Goal: Task Accomplishment & Management: Use online tool/utility

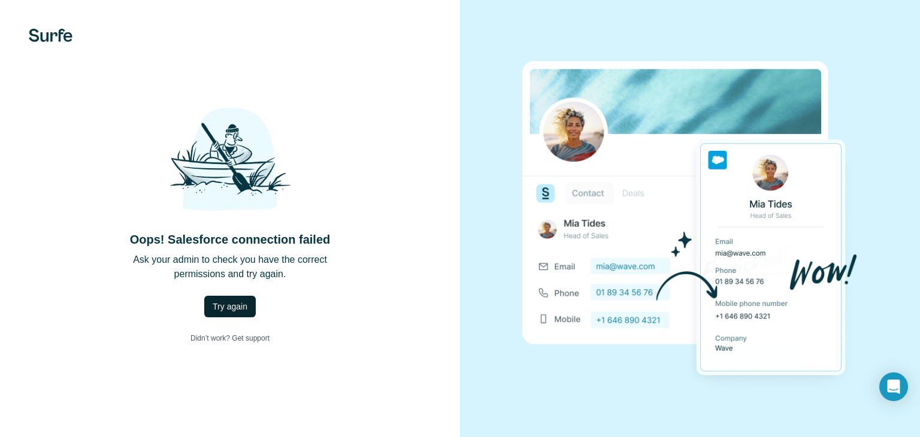
click at [241, 316] on button "Try again" at bounding box center [230, 307] width 52 height 22
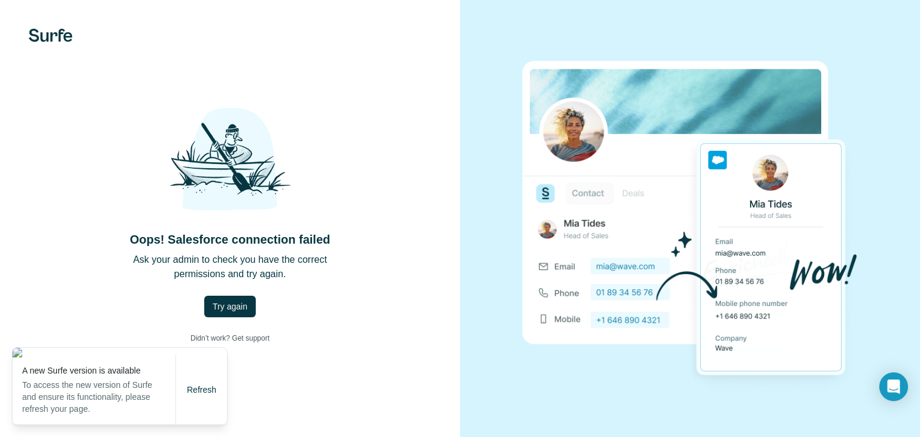
click at [270, 231] on h4 "Oops! Salesforce connection failed" at bounding box center [230, 239] width 201 height 17
click at [196, 387] on span "Refresh" at bounding box center [201, 390] width 29 height 10
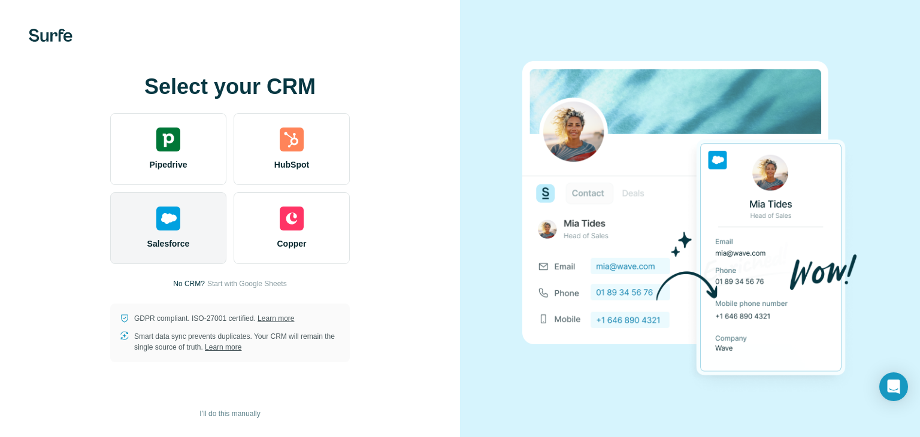
click at [198, 252] on div "Salesforce" at bounding box center [168, 228] width 116 height 72
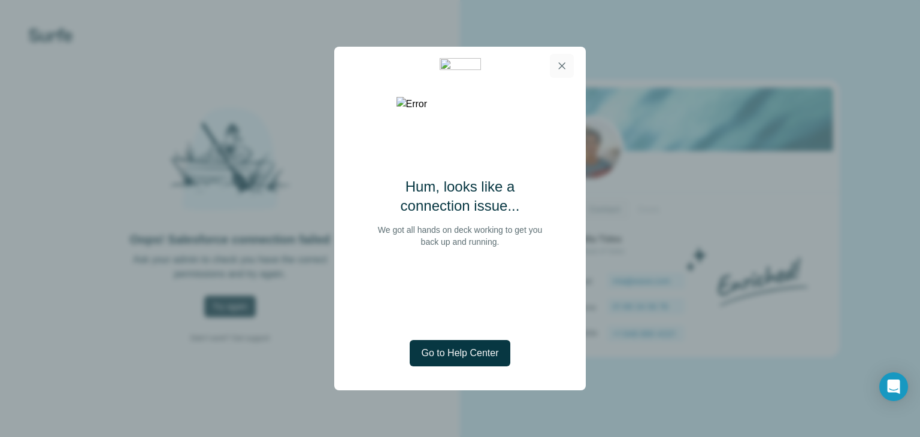
click at [563, 62] on icon "button" at bounding box center [562, 66] width 12 height 12
